Goal: Transaction & Acquisition: Purchase product/service

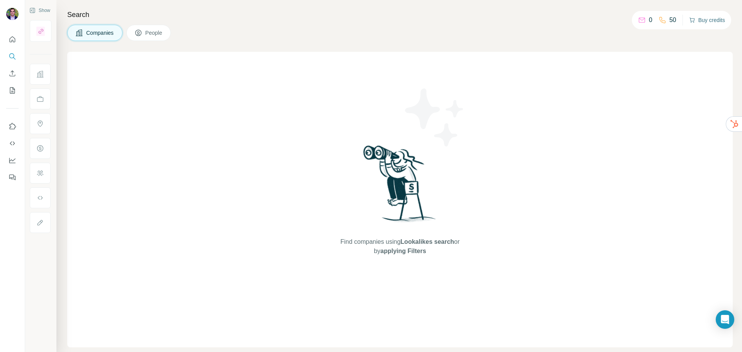
click at [692, 19] on icon "button" at bounding box center [692, 20] width 6 height 6
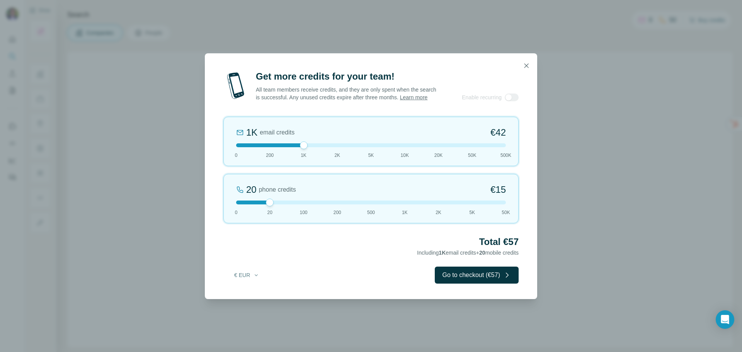
drag, startPoint x: 267, startPoint y: 148, endPoint x: 296, endPoint y: 153, distance: 29.0
click at [296, 153] on div "1K email credits €42 0 200 1K 2K 5K 10K 20K 50K 500K" at bounding box center [370, 141] width 295 height 49
drag, startPoint x: 305, startPoint y: 149, endPoint x: 276, endPoint y: 149, distance: 29.4
click at [276, 147] on div at bounding box center [371, 145] width 270 height 4
drag, startPoint x: 276, startPoint y: 149, endPoint x: 305, endPoint y: 152, distance: 29.9
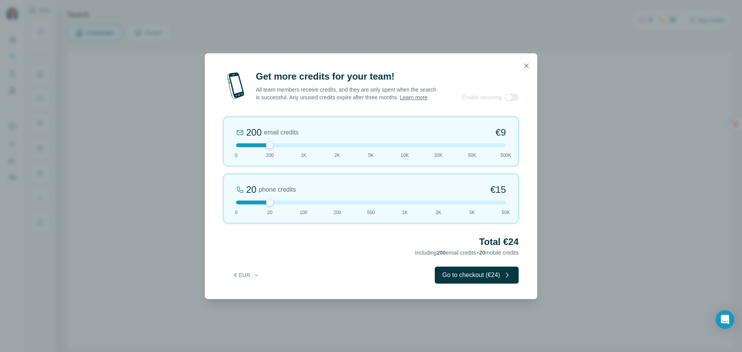
click at [305, 152] on div "200 email credits €9 0 200 1K 2K 5K 10K 20K 50K 500K" at bounding box center [370, 141] width 295 height 49
drag, startPoint x: 271, startPoint y: 206, endPoint x: 222, endPoint y: 208, distance: 49.1
click at [222, 208] on div "Get more credits for your team! All team members receive credits, and they are …" at bounding box center [371, 184] width 332 height 229
click at [520, 61] on button "button" at bounding box center [526, 65] width 15 height 15
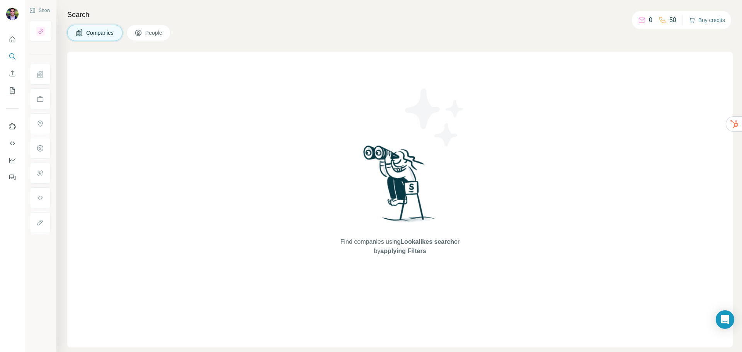
click at [716, 23] on button "Buy credits" at bounding box center [707, 20] width 36 height 11
